Goal: Task Accomplishment & Management: Manage account settings

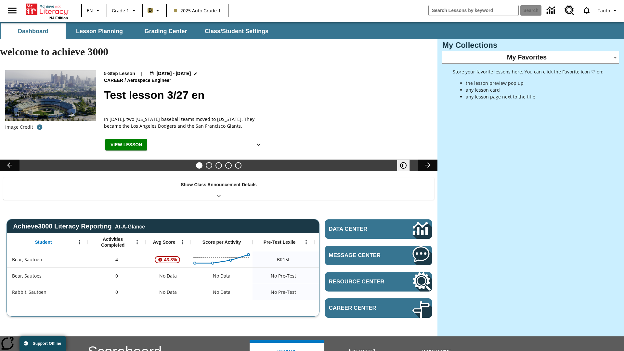
click at [531, 57] on body "Skip to main content NJ Edition EN Grade 1 B 2025 Auto Grade 1 Search Tauto Das…" at bounding box center [312, 283] width 624 height 523
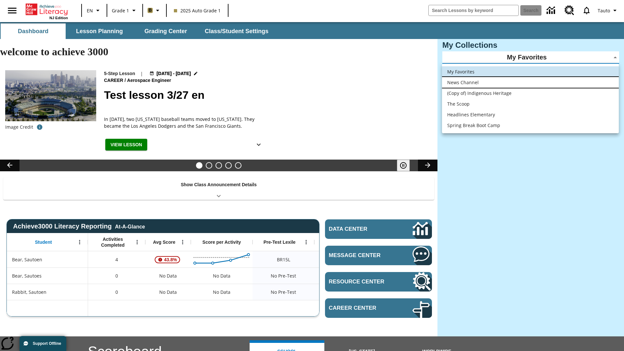
click at [530, 82] on li "News Channel" at bounding box center [530, 82] width 177 height 11
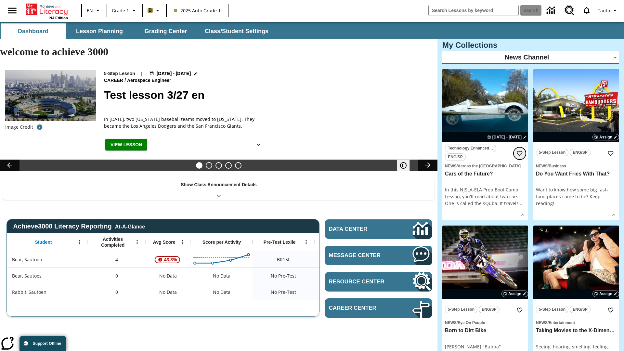
click at [520, 153] on icon "Add to Favorites" at bounding box center [519, 153] width 7 height 7
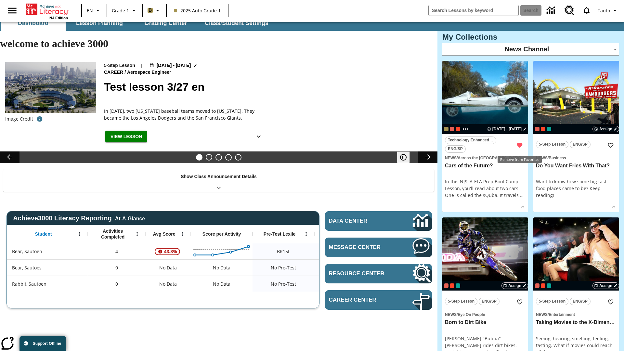
click at [531, 49] on body "Skip to main content NJ Edition EN Grade 1 B 2025 Auto Grade 1 Search 0 Tauto D…" at bounding box center [312, 350] width 624 height 673
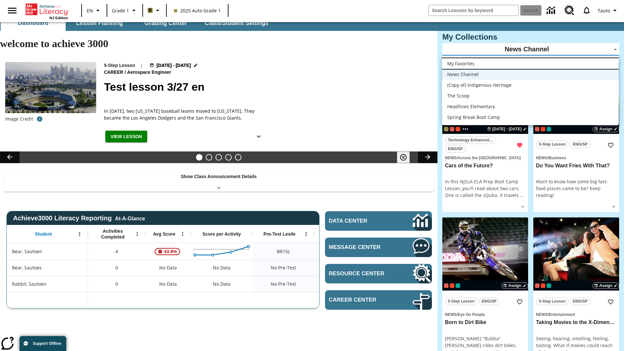
click at [530, 63] on li "My Favorites" at bounding box center [530, 63] width 177 height 11
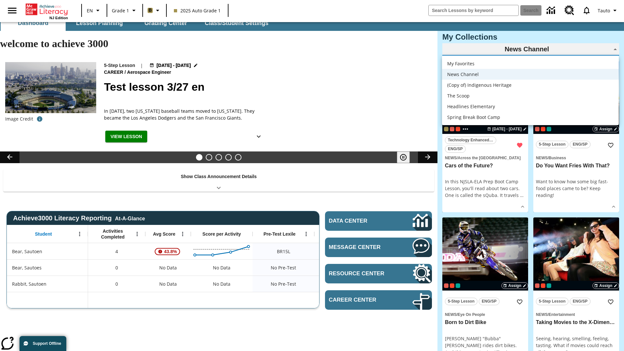
type input "-1"
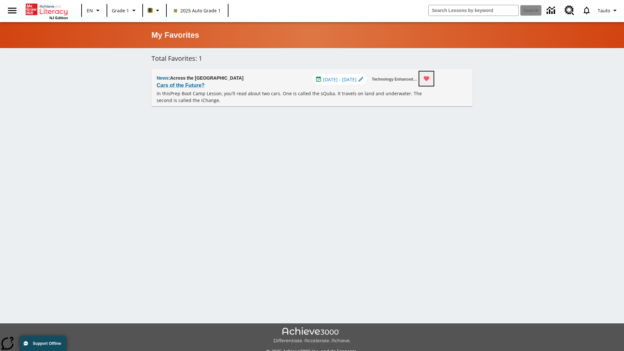
click at [429, 79] on icon "Remove from Favorites" at bounding box center [427, 78] width 6 height 5
